Goal: Information Seeking & Learning: Learn about a topic

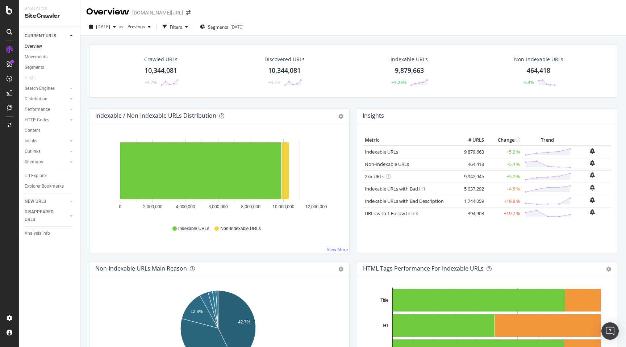
click at [301, 8] on div "Overview [DOMAIN_NAME][URL]" at bounding box center [353, 9] width 546 height 18
click at [279, 13] on div "Overview [DOMAIN_NAME][URL]" at bounding box center [353, 9] width 546 height 18
click at [313, 13] on div "Overview [DOMAIN_NAME][URL]" at bounding box center [353, 9] width 546 height 18
click at [312, 14] on div "Overview [DOMAIN_NAME][URL]" at bounding box center [353, 9] width 546 height 18
click at [318, 38] on div "Crawled URLs 10,344,081 +4.7% Discovered URLs 10,344,081 +4.7% Indexable URLs 9…" at bounding box center [353, 209] width 546 height 347
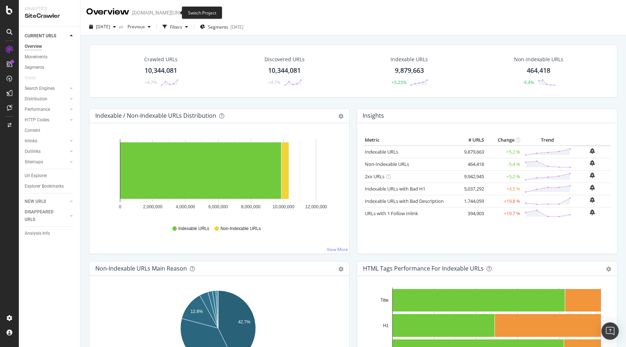
click at [186, 13] on icon "arrow-right-arrow-left" at bounding box center [188, 12] width 4 height 5
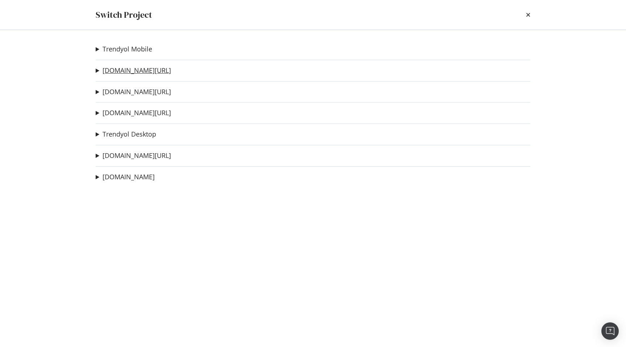
click at [116, 74] on link "[DOMAIN_NAME][URL]" at bounding box center [137, 71] width 68 height 8
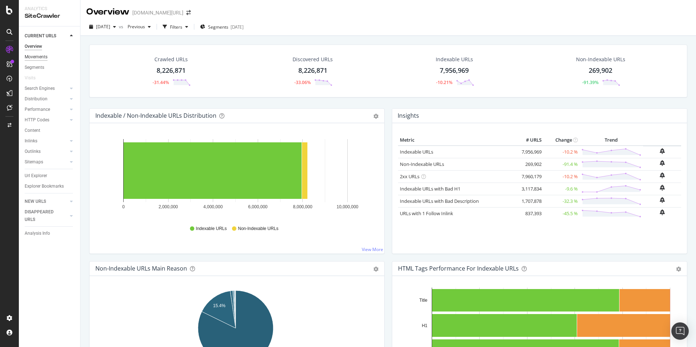
click at [40, 57] on div "Movements" at bounding box center [36, 57] width 23 height 8
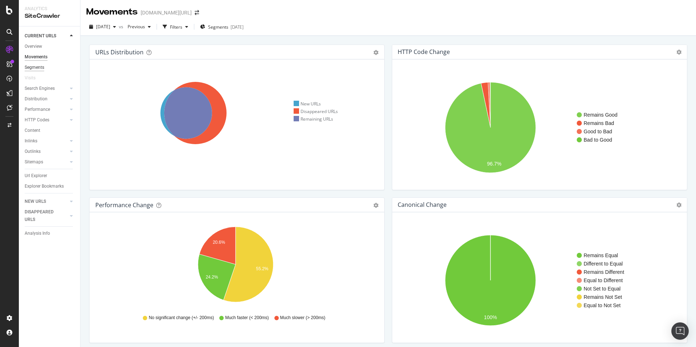
click at [35, 67] on div "Segments" at bounding box center [35, 68] width 20 height 8
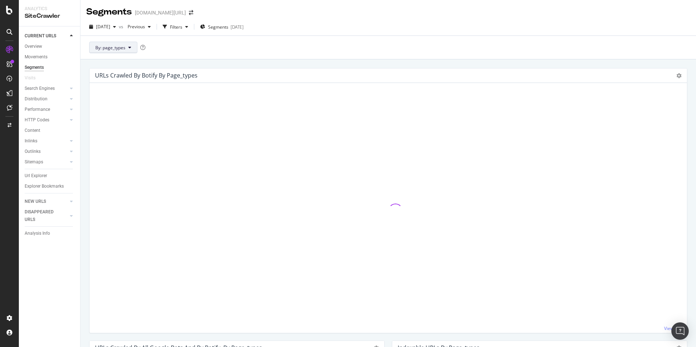
click at [125, 51] on button "By: page_types" at bounding box center [113, 48] width 48 height 12
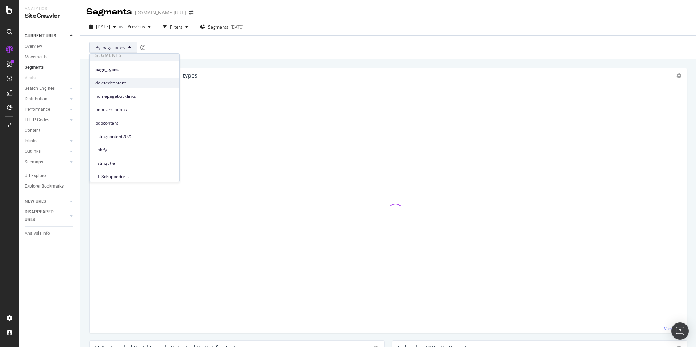
scroll to position [7, 0]
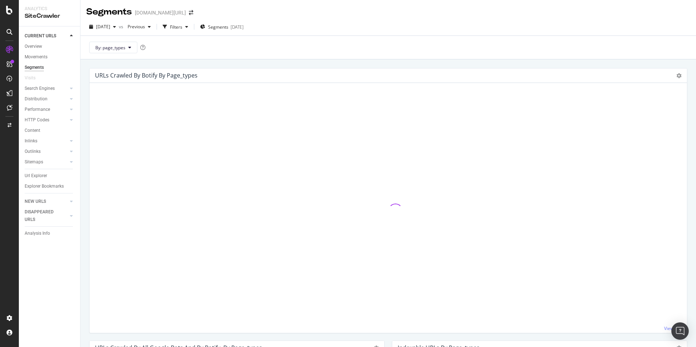
click at [232, 54] on div "By: page_types" at bounding box center [387, 48] width 615 height 24
click at [182, 28] on div "Filters" at bounding box center [176, 27] width 12 height 6
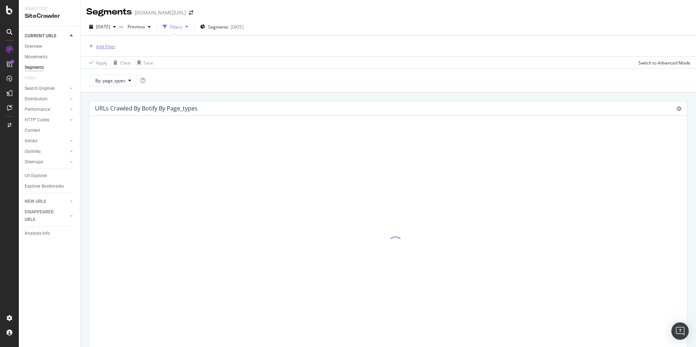
click at [111, 47] on div "Add Filter" at bounding box center [105, 46] width 19 height 6
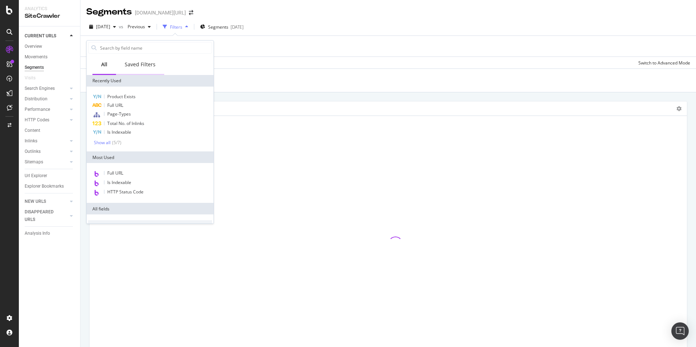
click at [134, 59] on div "Saved Filters" at bounding box center [140, 65] width 48 height 20
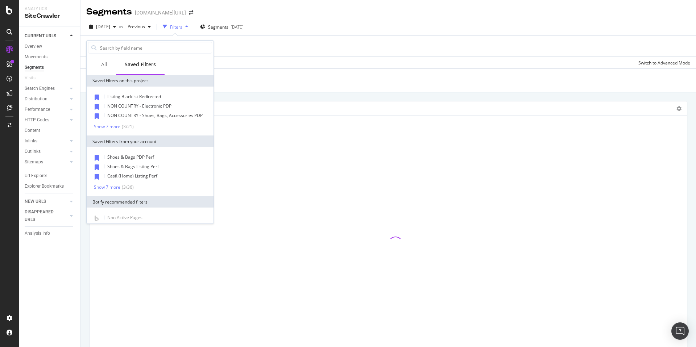
click at [250, 82] on div "By: page_types" at bounding box center [387, 80] width 615 height 24
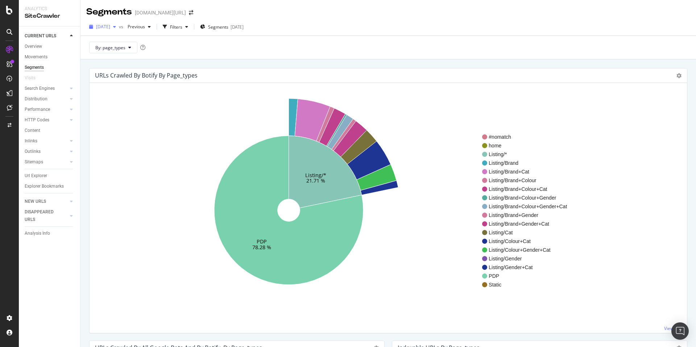
click at [103, 24] on span "[DATE]" at bounding box center [103, 27] width 14 height 6
click at [226, 59] on div "By: page_types" at bounding box center [387, 48] width 615 height 24
click at [437, 226] on icon "Listing/* 21.71 % PDP 78.28 %" at bounding box center [288, 211] width 387 height 224
click at [121, 50] on span "By: page_types" at bounding box center [110, 48] width 30 height 6
click at [232, 58] on div "By: page_types" at bounding box center [387, 48] width 615 height 24
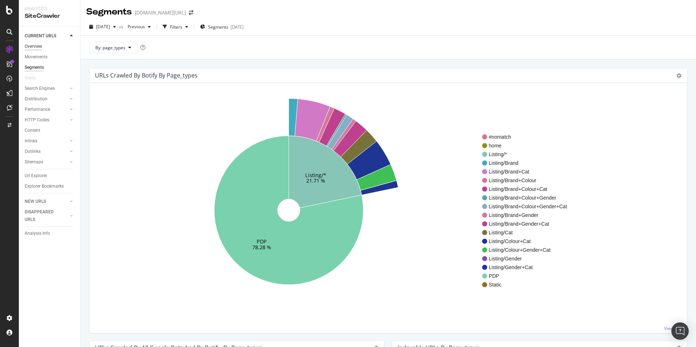
click at [38, 45] on div "Overview" at bounding box center [33, 47] width 17 height 8
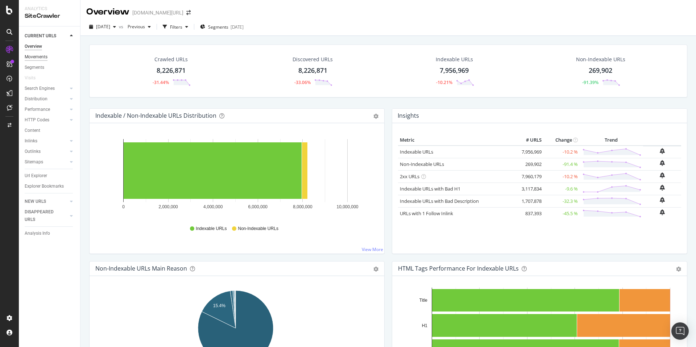
click at [37, 56] on div "Movements" at bounding box center [36, 57] width 23 height 8
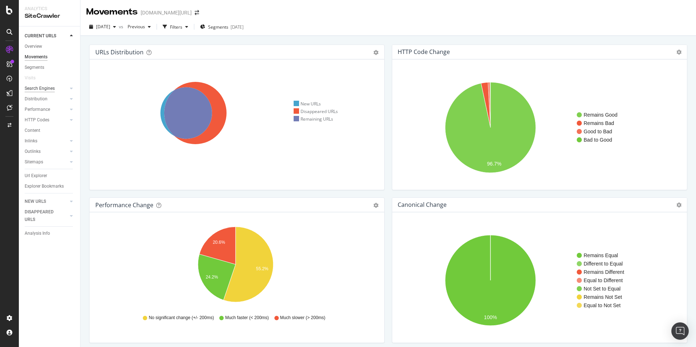
click at [50, 86] on div "Search Engines" at bounding box center [40, 89] width 30 height 8
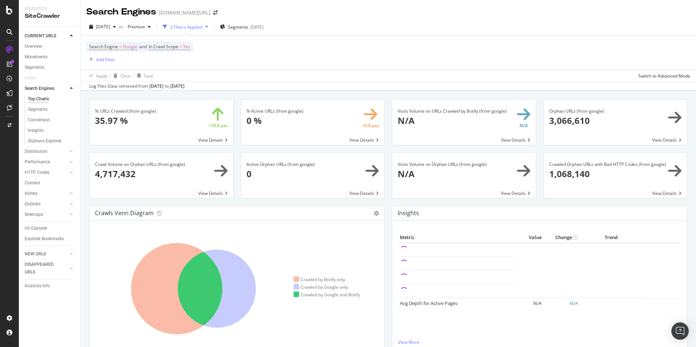
click at [60, 86] on link "Search Engines" at bounding box center [46, 89] width 43 height 8
click at [69, 87] on div at bounding box center [71, 88] width 7 height 7
click at [42, 99] on div "Distribution" at bounding box center [36, 99] width 23 height 8
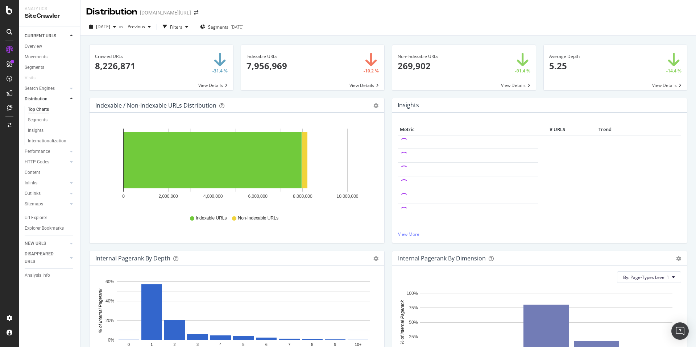
click at [233, 83] on div "Crawled URLs 8,226,871 -31.4 % View Details" at bounding box center [161, 71] width 151 height 53
click at [234, 81] on div "Crawled URLs 8,226,871 -31.4 % View Details" at bounding box center [161, 71] width 151 height 53
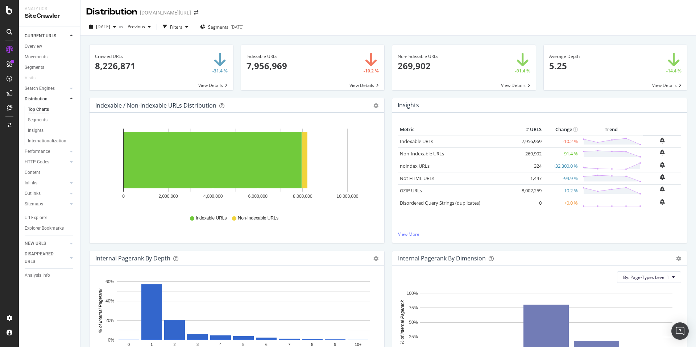
click at [371, 16] on div "Distribution [DOMAIN_NAME][URL]" at bounding box center [387, 9] width 615 height 18
